Goal: Transaction & Acquisition: Book appointment/travel/reservation

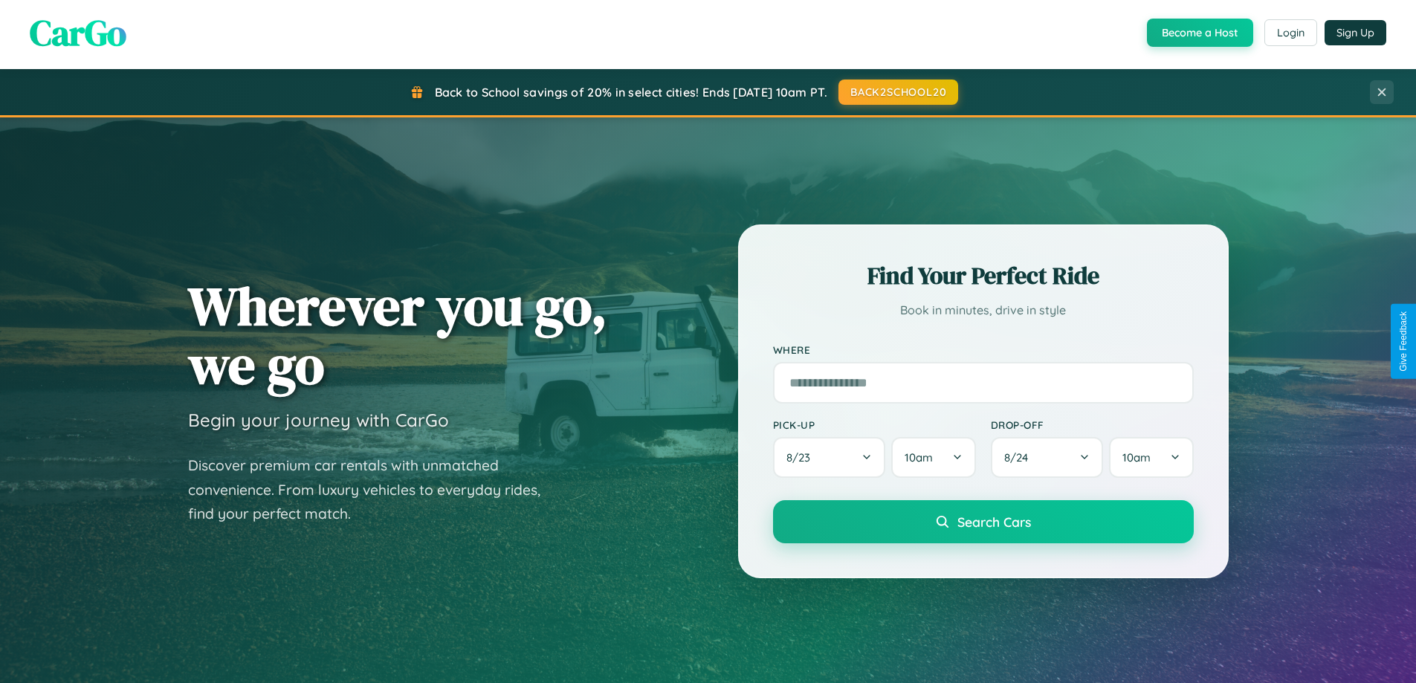
scroll to position [2860, 0]
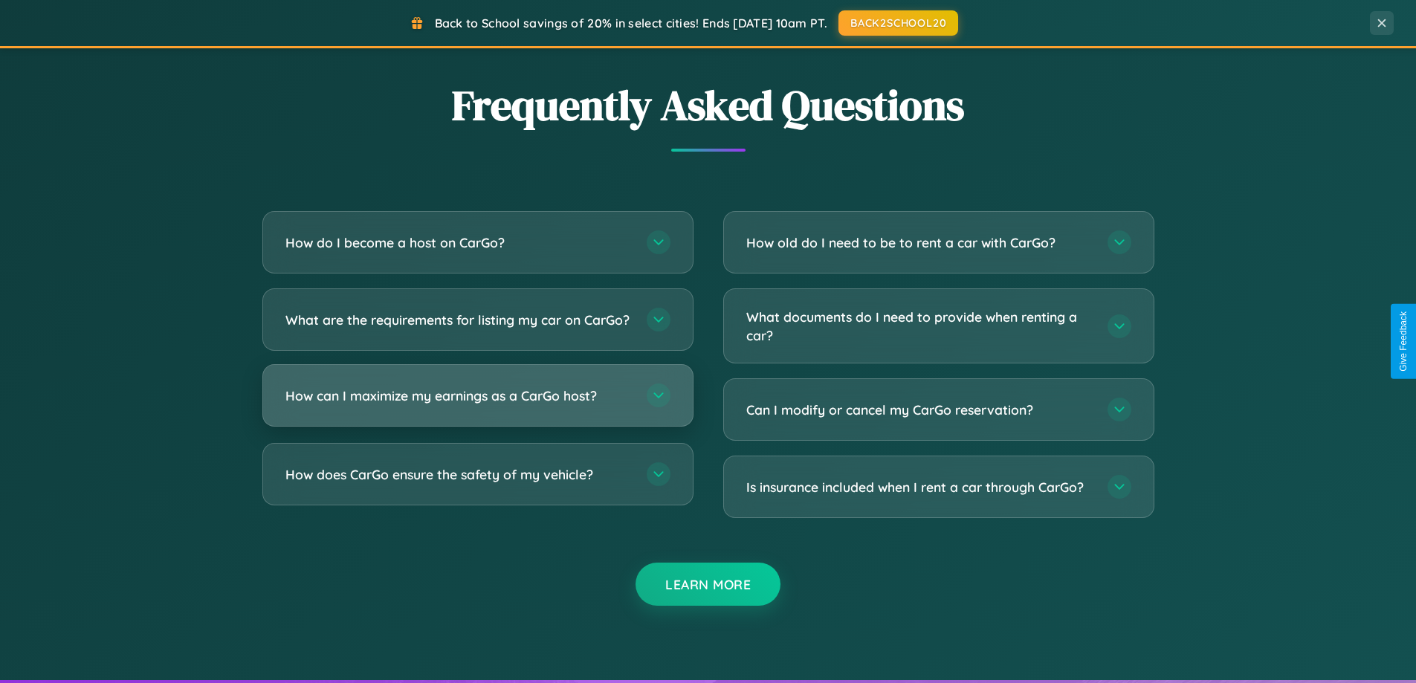
click at [477, 405] on h3 "How can I maximize my earnings as a CarGo host?" at bounding box center [458, 395] width 346 height 19
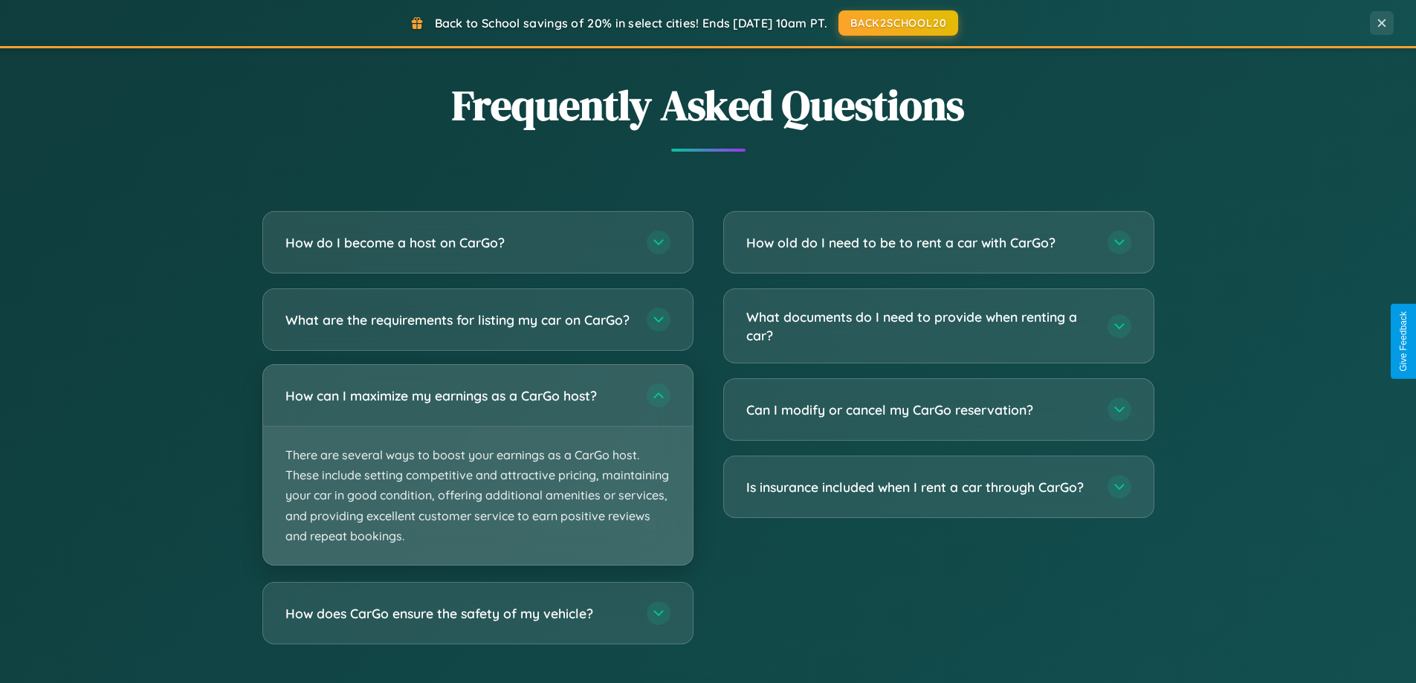
click at [477, 477] on p "There are several ways to boost your earnings as a CarGo host. These include se…" at bounding box center [478, 496] width 430 height 138
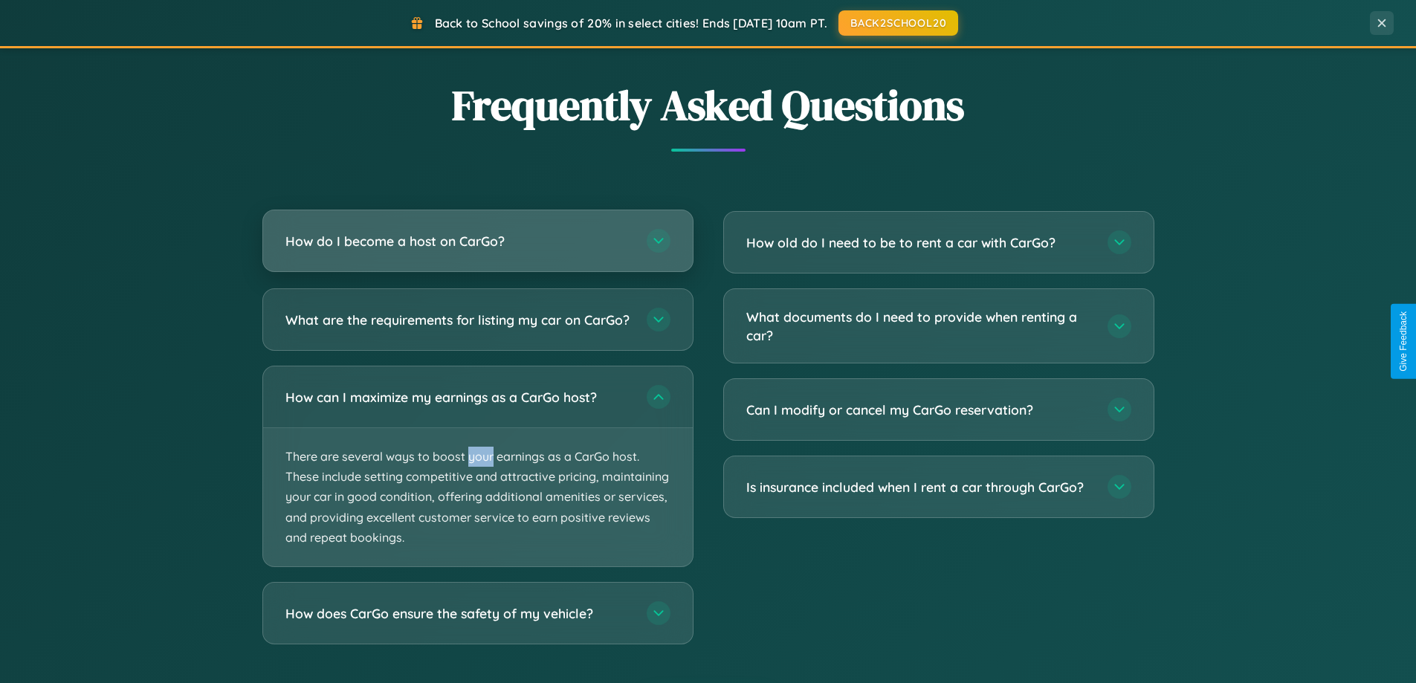
click at [477, 242] on h3 "How do I become a host on CarGo?" at bounding box center [458, 241] width 346 height 19
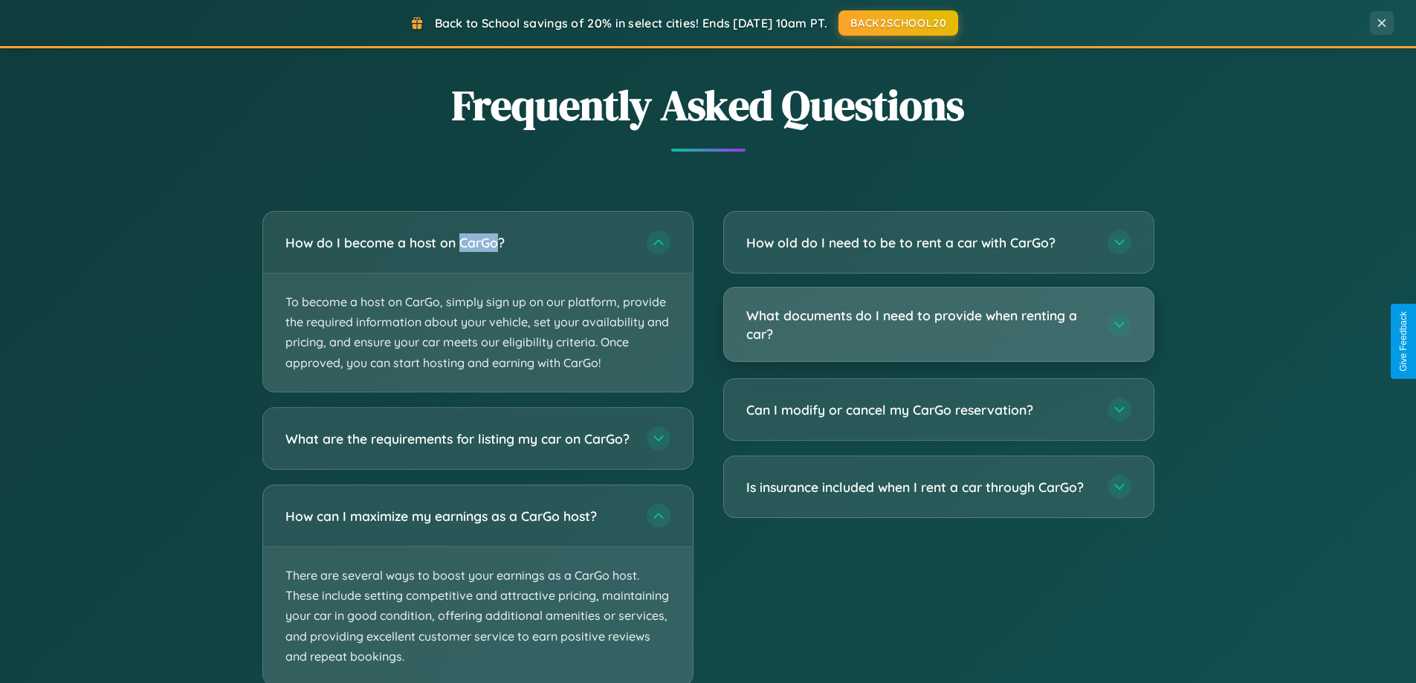
click at [938, 326] on h3 "What documents do I need to provide when renting a car?" at bounding box center [919, 324] width 346 height 36
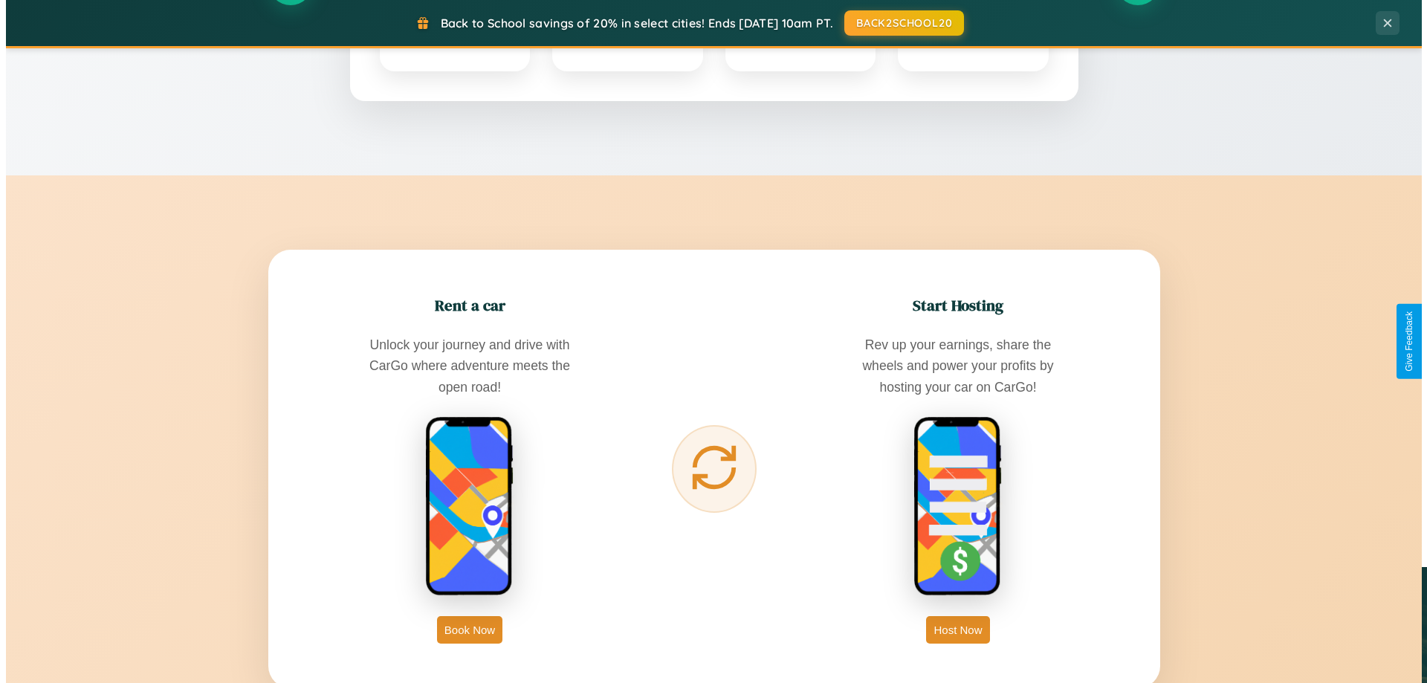
scroll to position [0, 0]
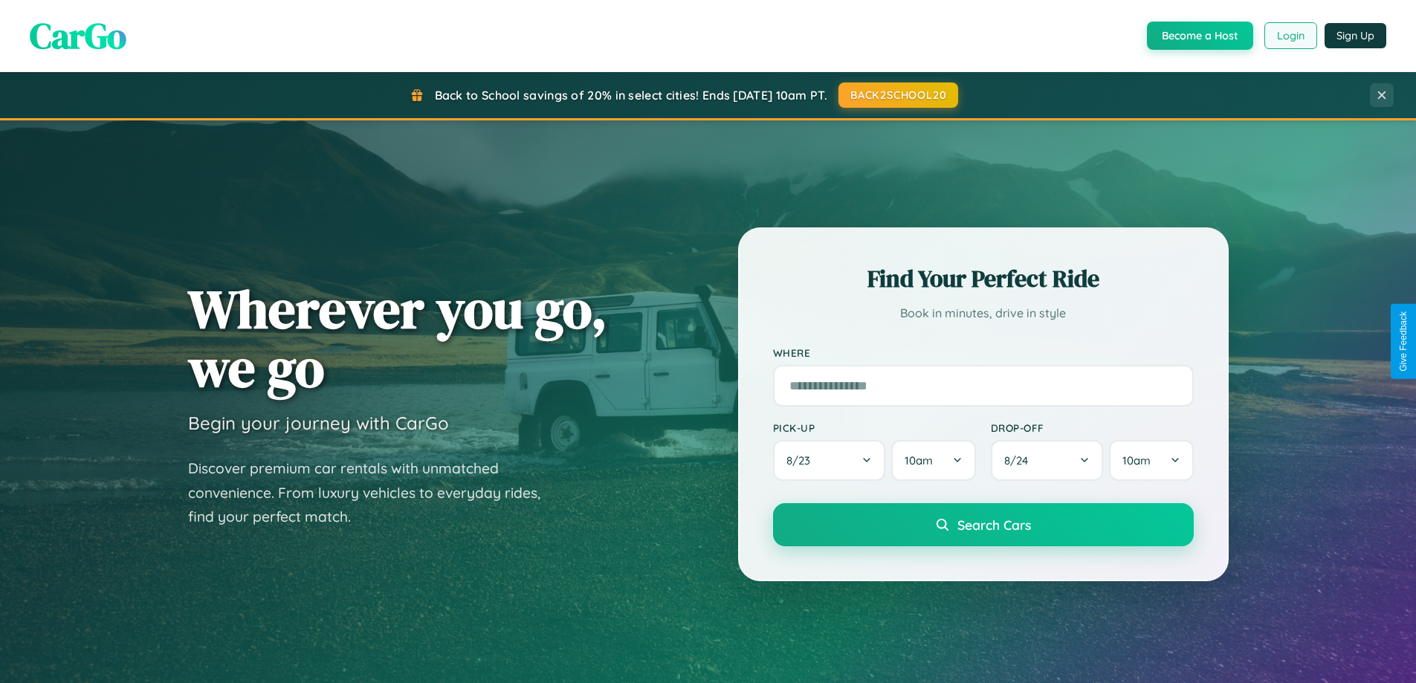
click at [1290, 36] on button "Login" at bounding box center [1290, 35] width 53 height 27
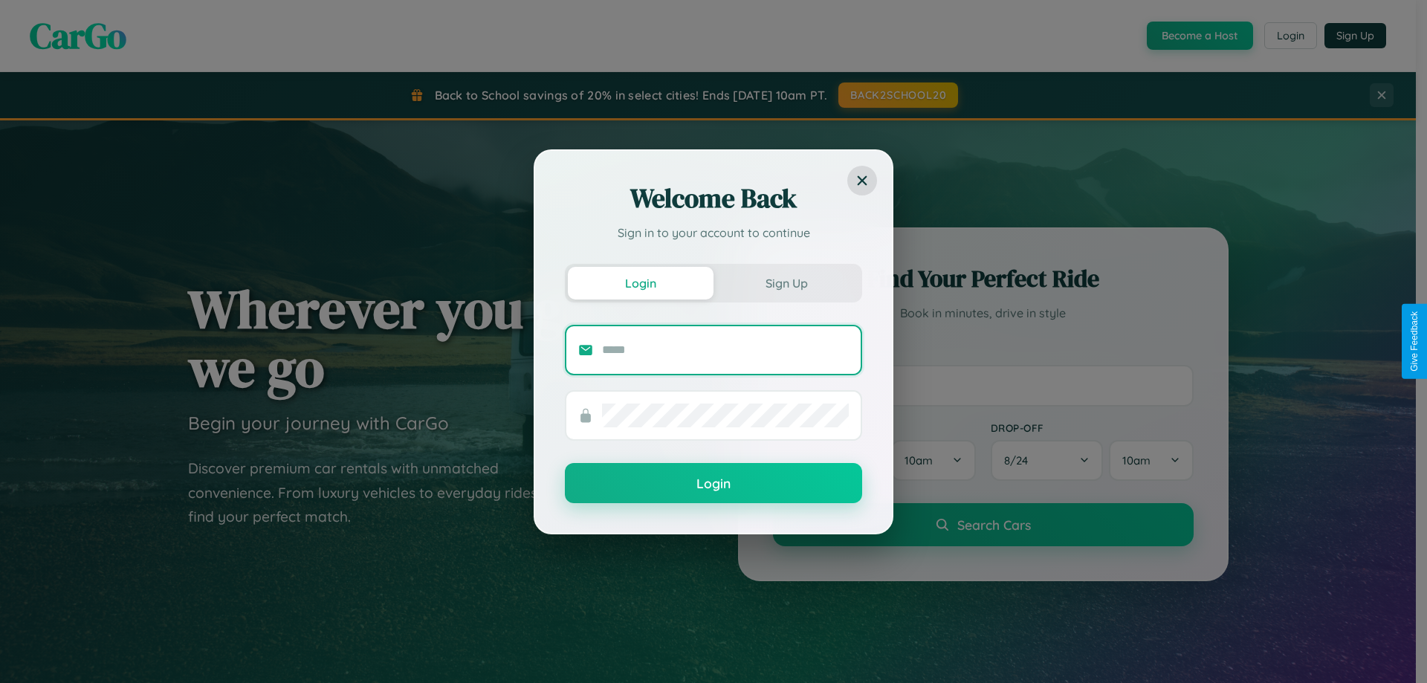
click at [725, 349] on input "text" at bounding box center [725, 350] width 247 height 24
type input "**********"
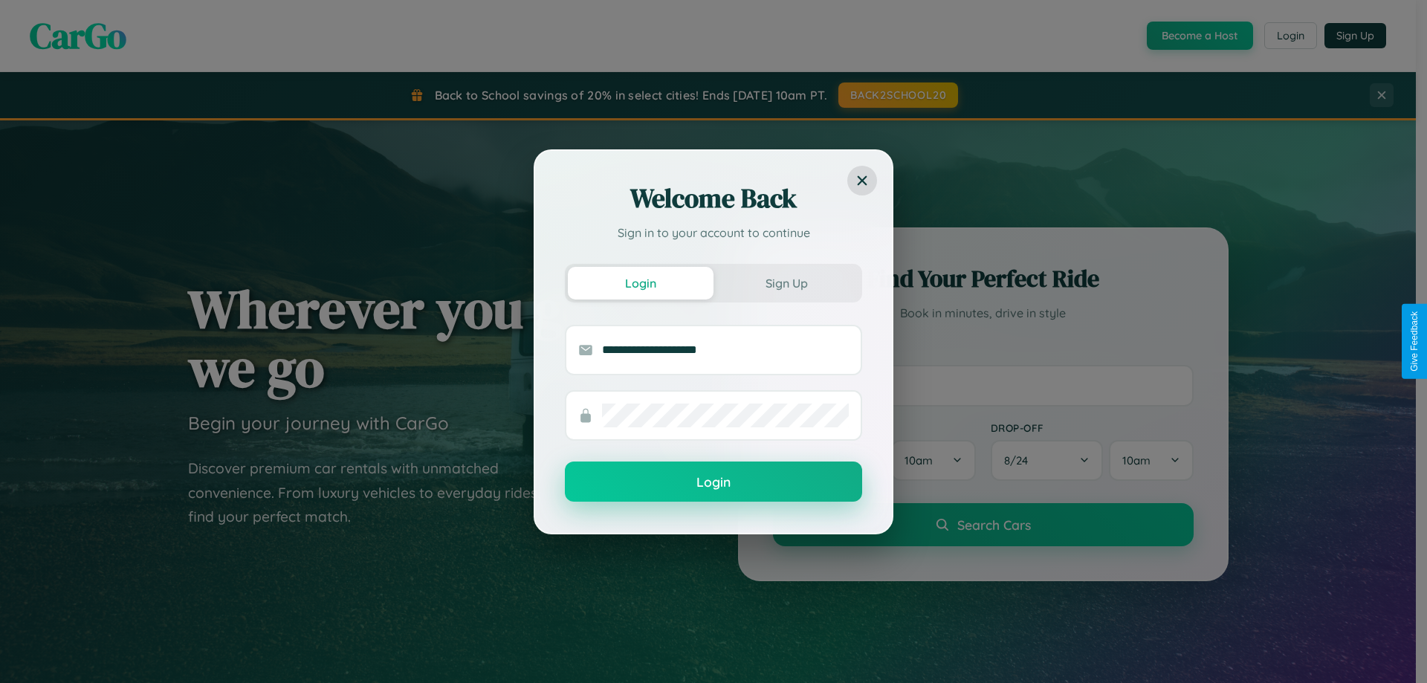
click at [714, 482] on button "Login" at bounding box center [713, 482] width 297 height 40
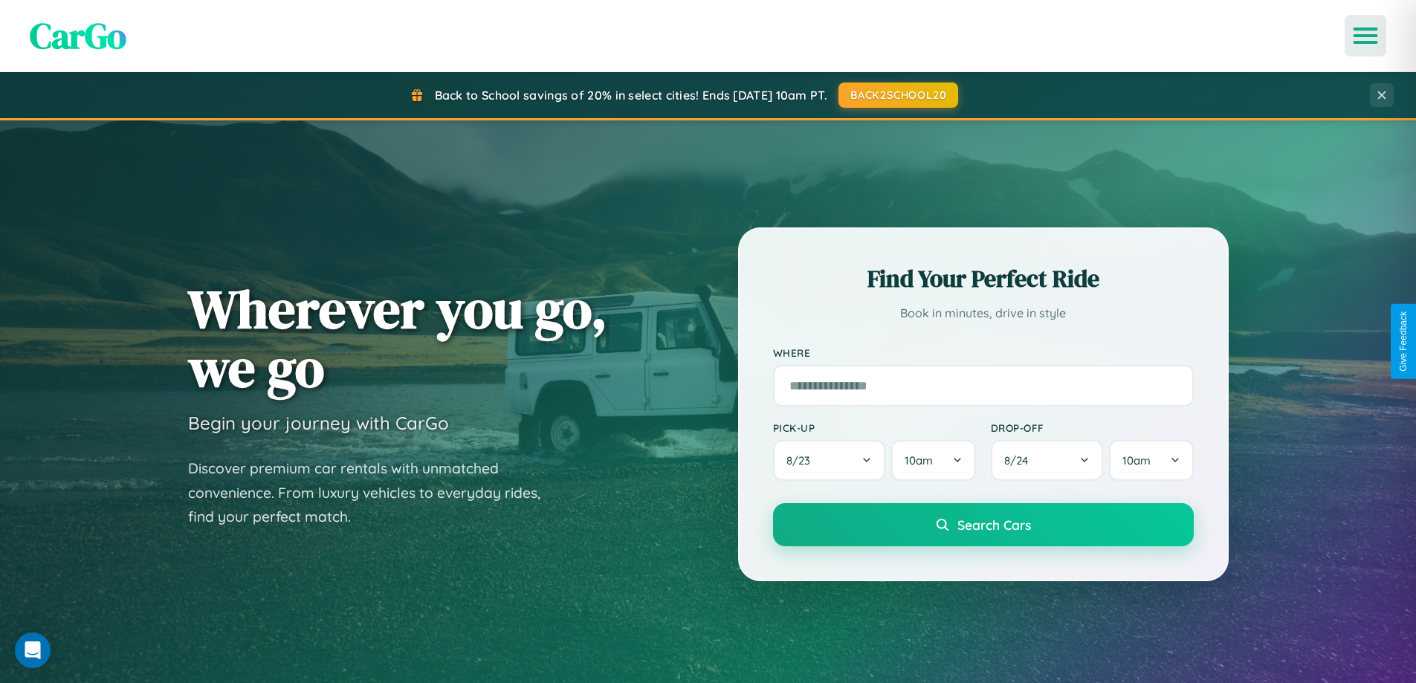
click at [1365, 36] on icon "Open menu" at bounding box center [1366, 35] width 22 height 13
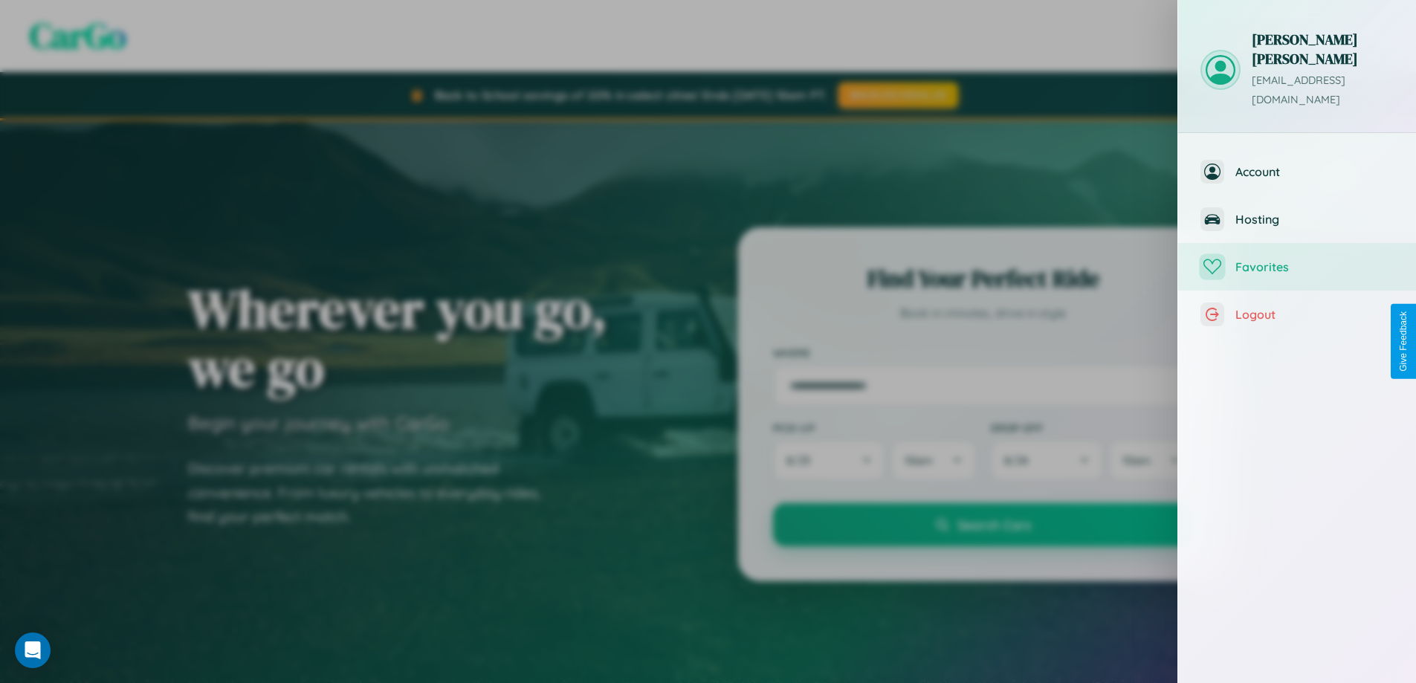
click at [1297, 259] on span "Favorites" at bounding box center [1314, 266] width 158 height 15
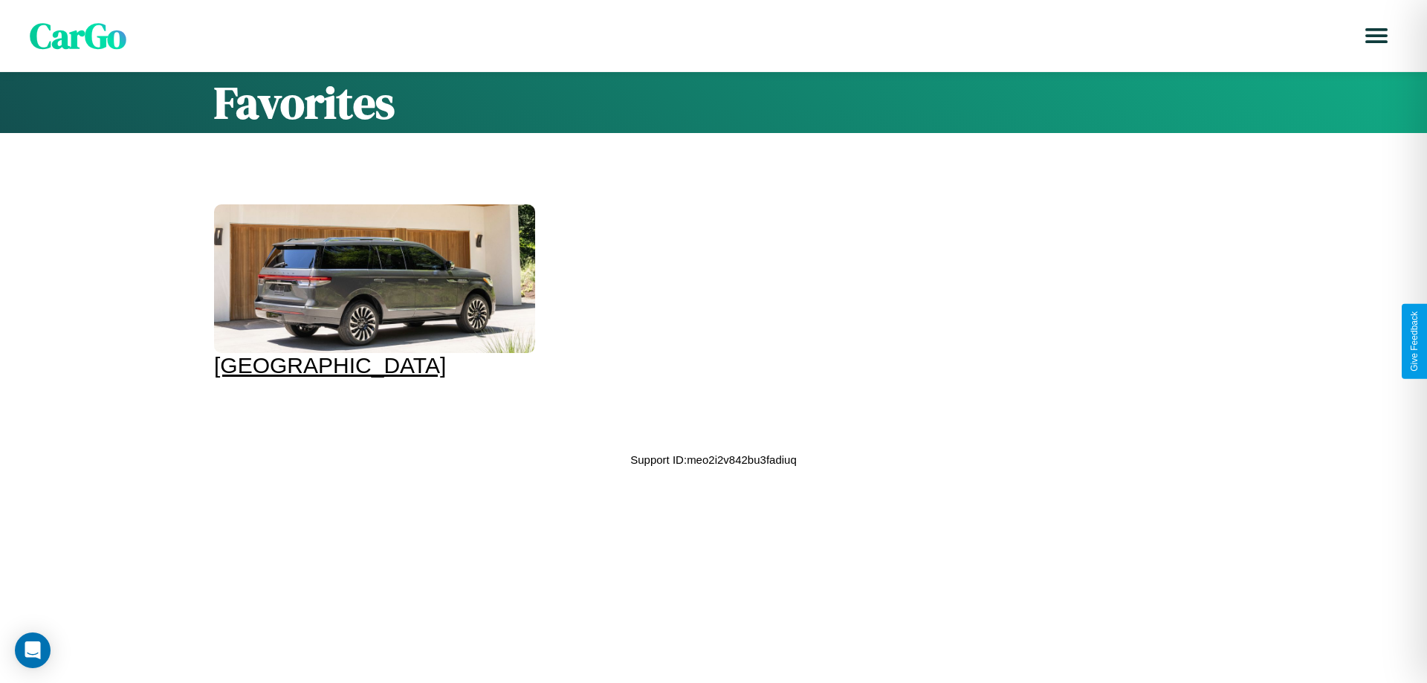
click at [372, 291] on div at bounding box center [374, 278] width 321 height 149
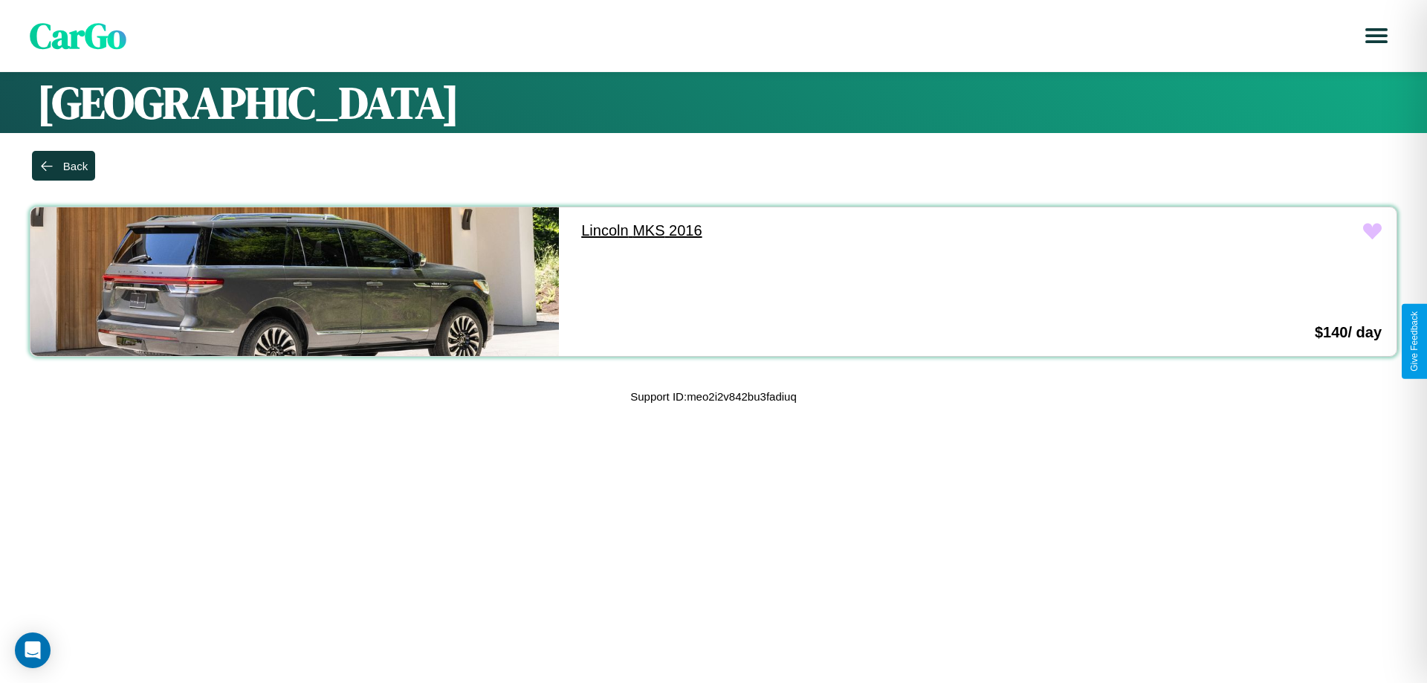
click at [824, 230] on link "Lincoln MKS 2016" at bounding box center [830, 230] width 528 height 47
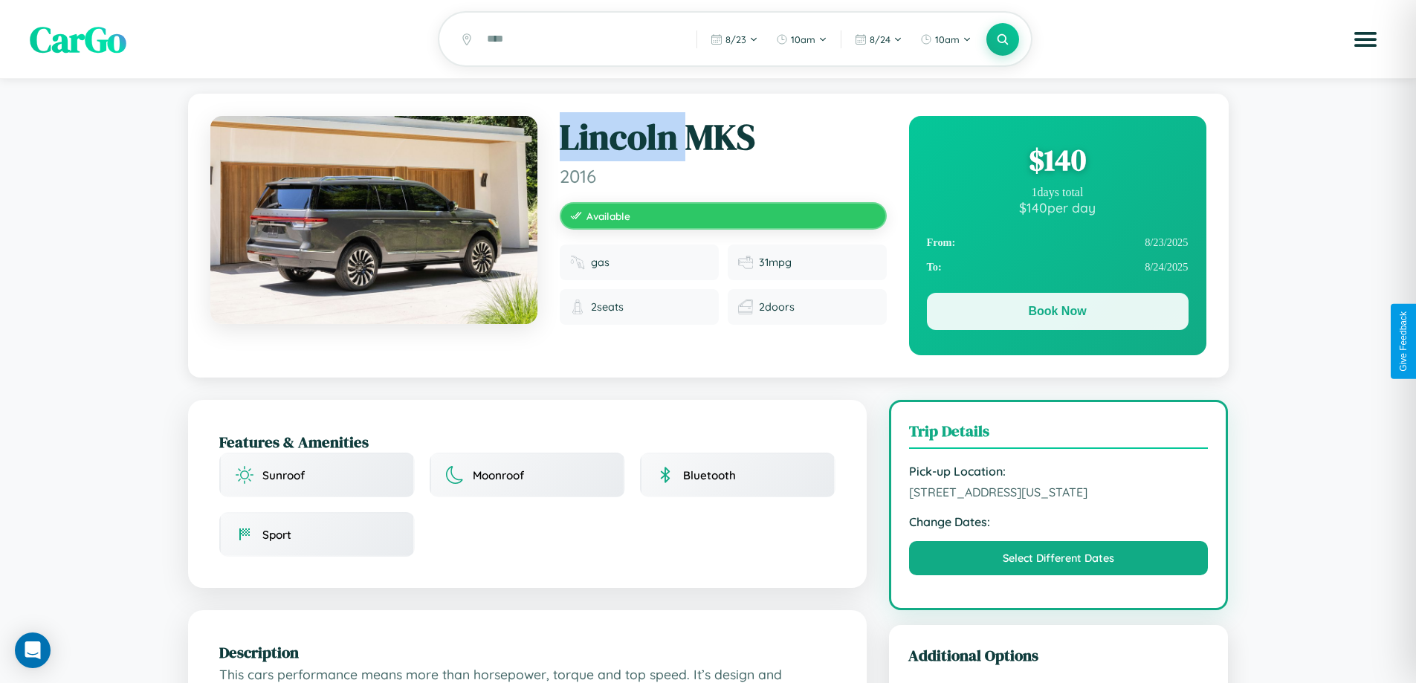
click at [1057, 315] on button "Book Now" at bounding box center [1058, 311] width 262 height 37
